Goal: Navigation & Orientation: Understand site structure

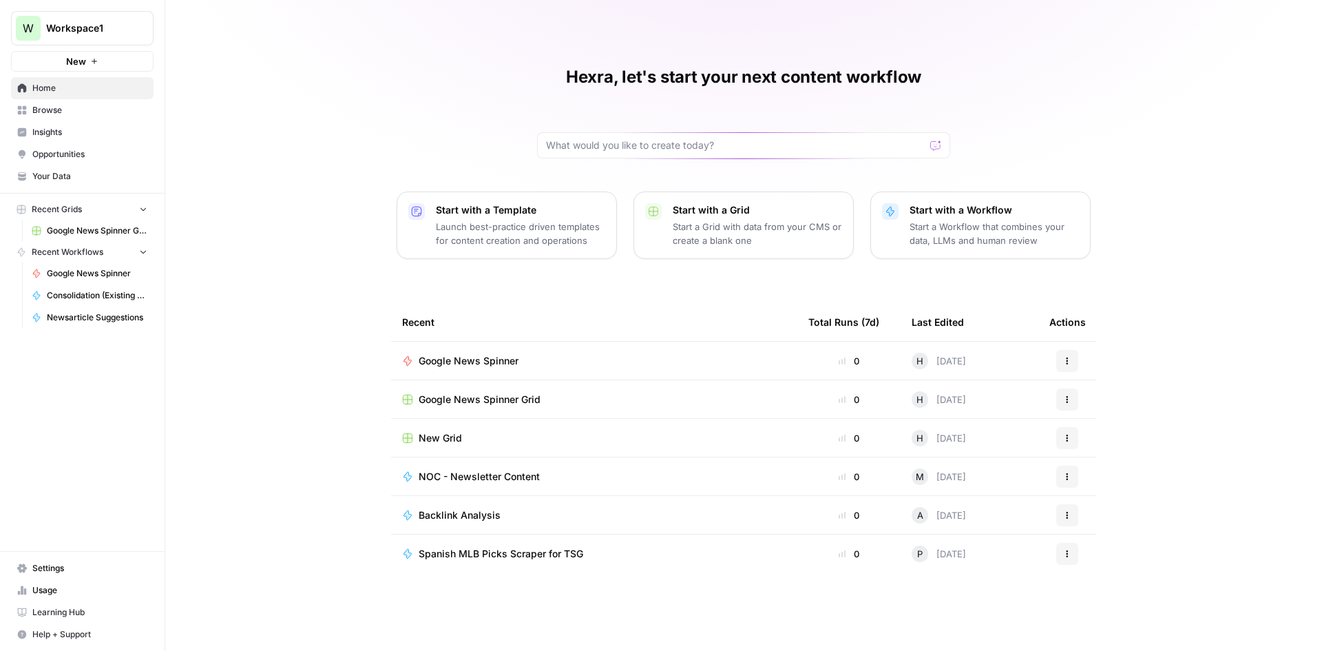
click at [64, 172] on span "Your Data" at bounding box center [89, 176] width 115 height 12
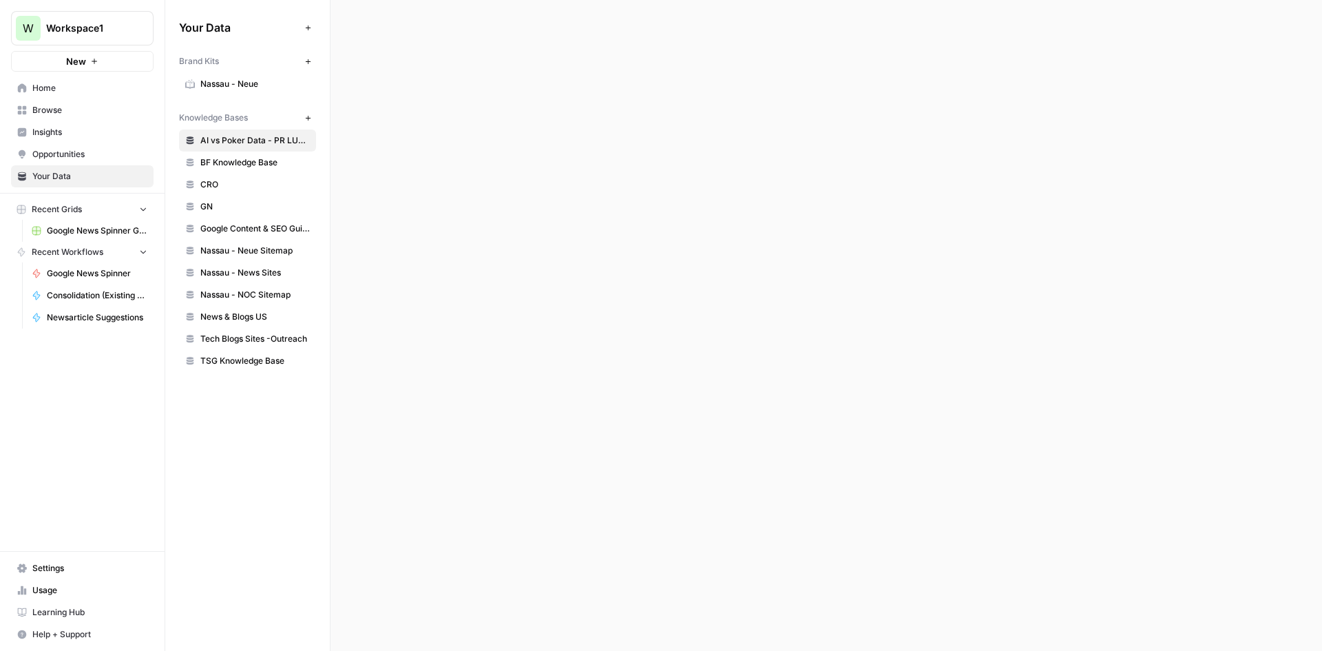
click at [89, 148] on span "Opportunities" at bounding box center [89, 154] width 115 height 12
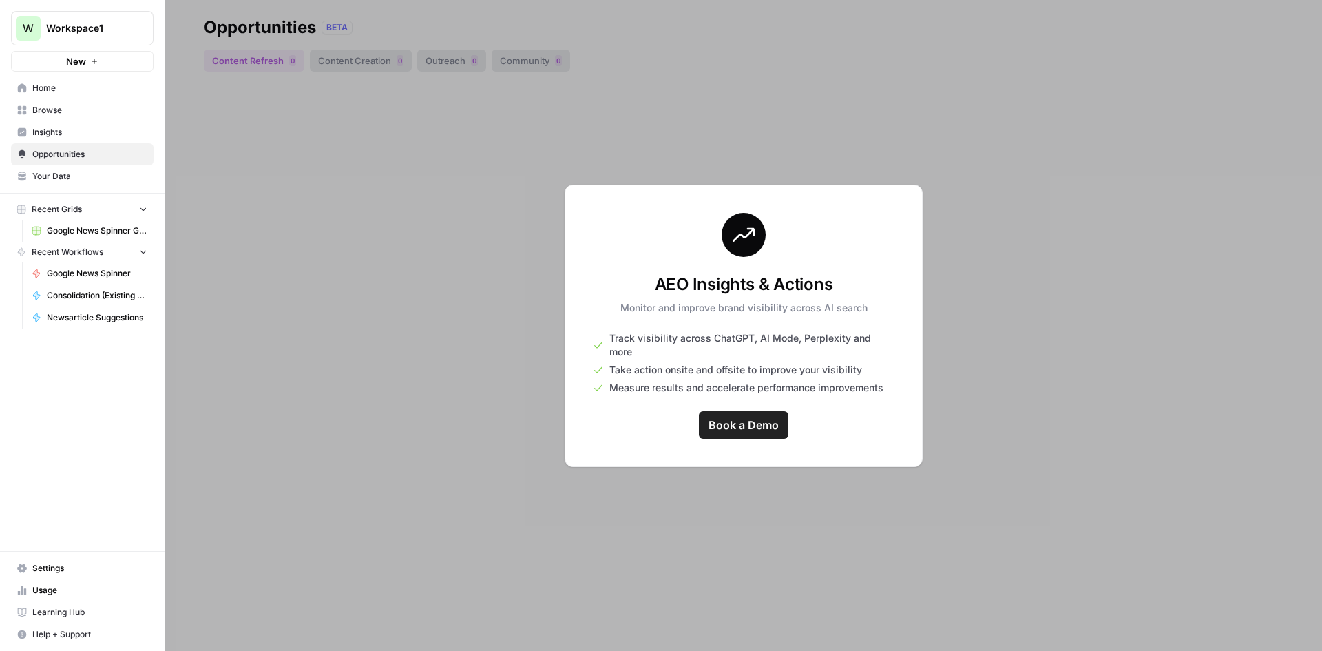
click at [78, 175] on span "Your Data" at bounding box center [89, 176] width 115 height 12
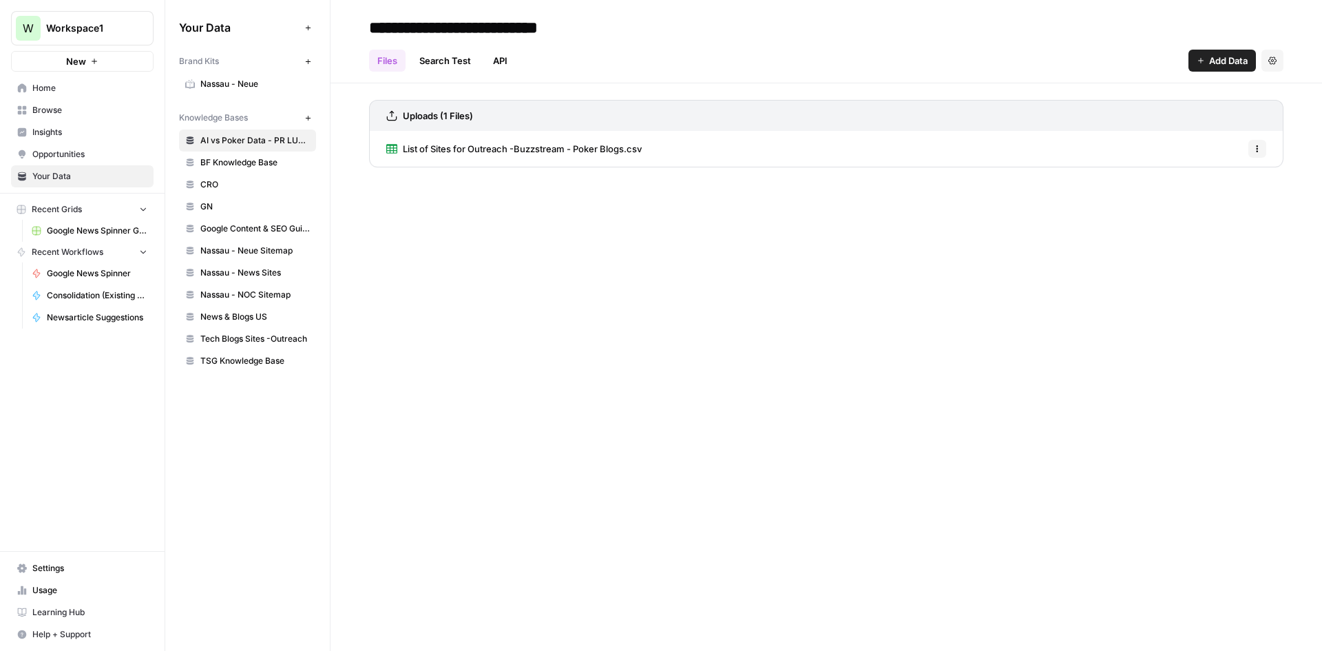
click at [101, 145] on link "Opportunities" at bounding box center [82, 154] width 143 height 22
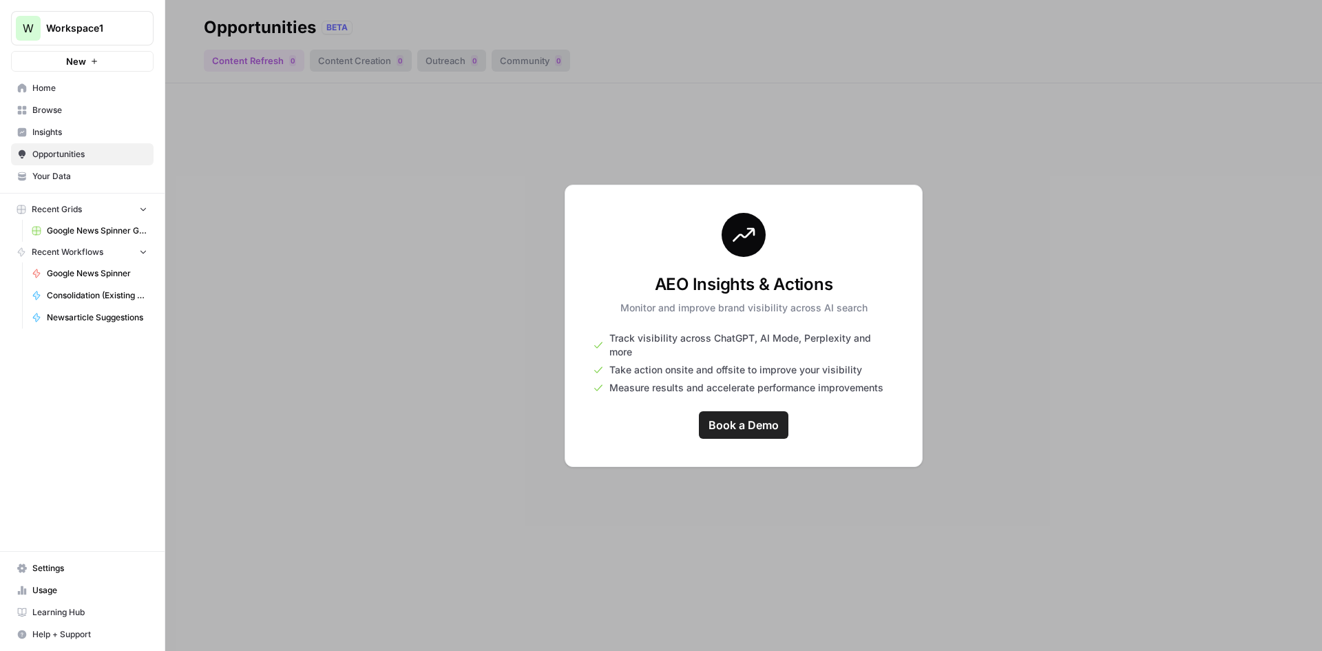
click at [91, 135] on span "Insights" at bounding box center [89, 132] width 115 height 12
click at [91, 114] on span "Browse" at bounding box center [89, 110] width 115 height 12
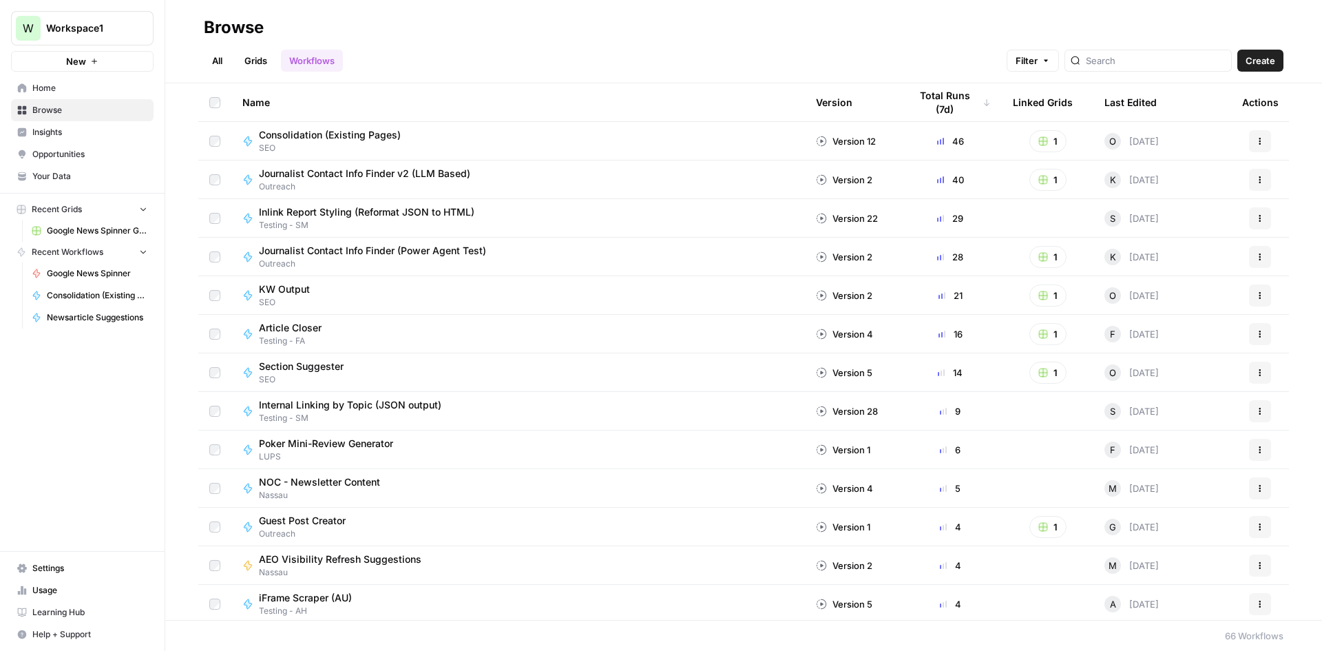
drag, startPoint x: 1308, startPoint y: 391, endPoint x: 1267, endPoint y: 478, distance: 96.4
click at [1306, 392] on div "Name Version Total Runs (7d) Linked Grids Last Edited Actions Consolidation (Ex…" at bounding box center [743, 351] width 1157 height 536
click at [61, 427] on div "W Workspace1 New Home Browse Insights Opportunities Your Data Recent Grids Goog…" at bounding box center [82, 325] width 165 height 651
drag, startPoint x: 1298, startPoint y: 566, endPoint x: 1264, endPoint y: 557, distance: 34.9
click at [1298, 566] on div "Name Version Total Runs (7d) Linked Grids Last Edited Actions Consolidation (Ex…" at bounding box center [743, 351] width 1157 height 536
